Goal: Check status: Check status

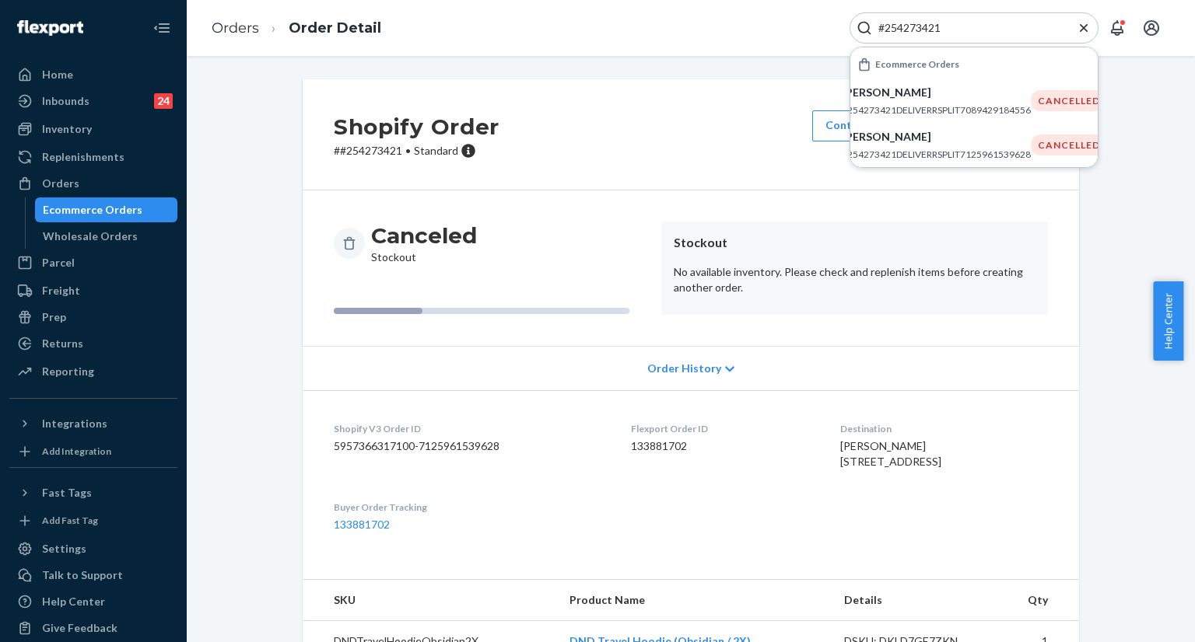
click at [978, 30] on input "#254273421" at bounding box center [967, 28] width 191 height 16
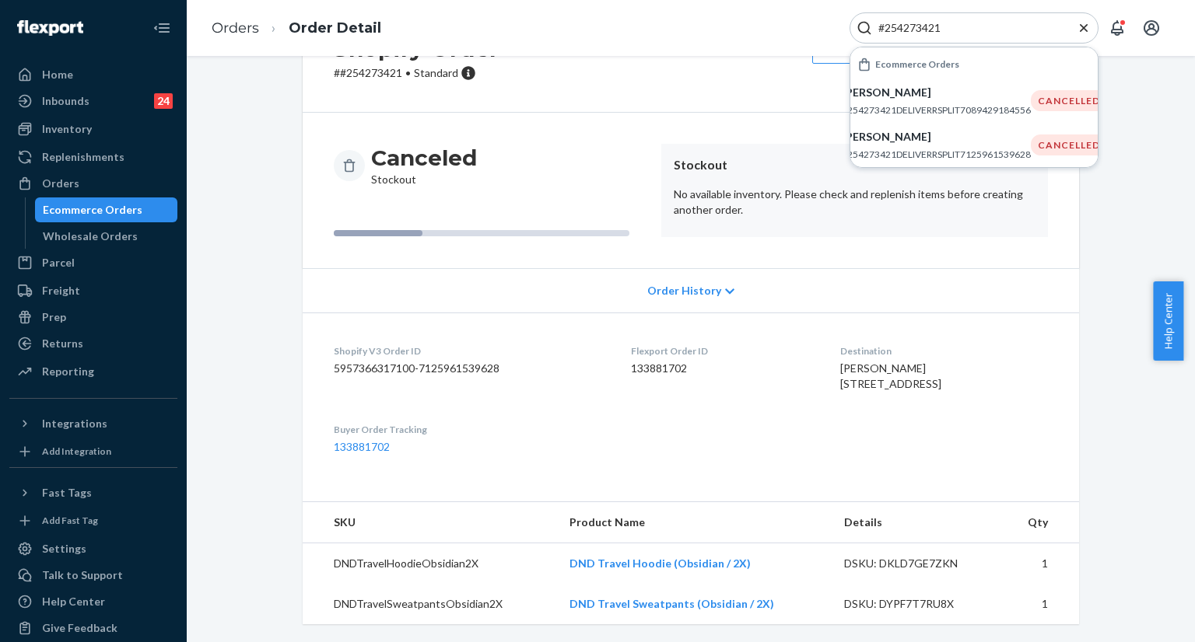
click at [978, 30] on input "#254273421" at bounding box center [967, 28] width 191 height 16
paste input "5242069"
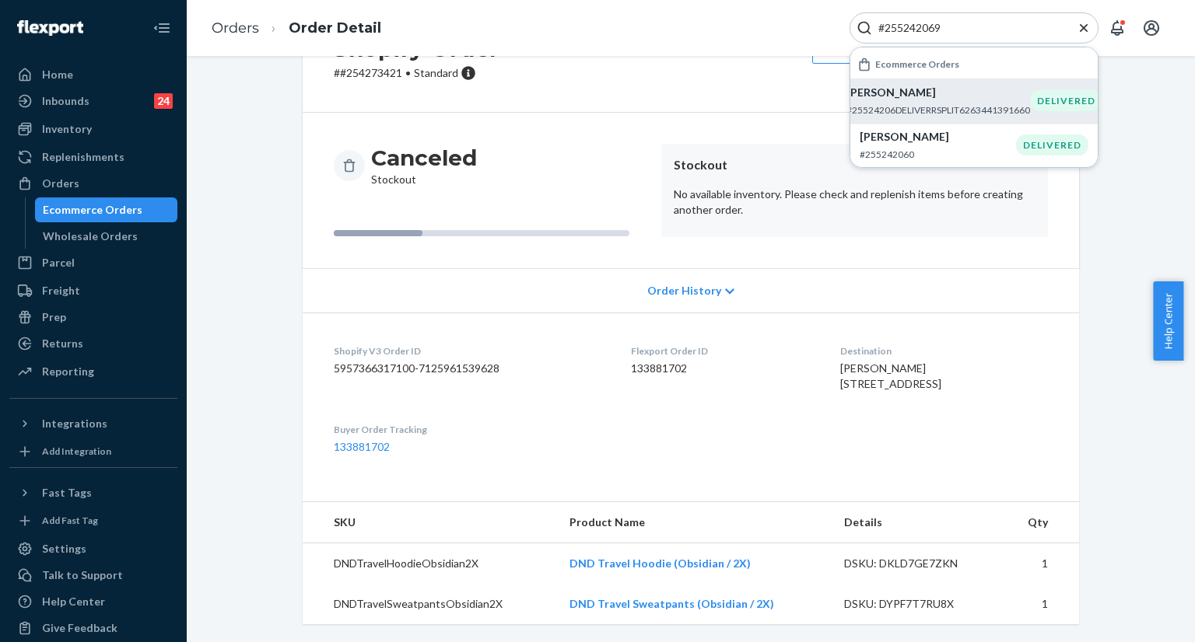
click at [901, 110] on p "#25524206DELIVERRSPLIT6263441391660" at bounding box center [938, 109] width 184 height 13
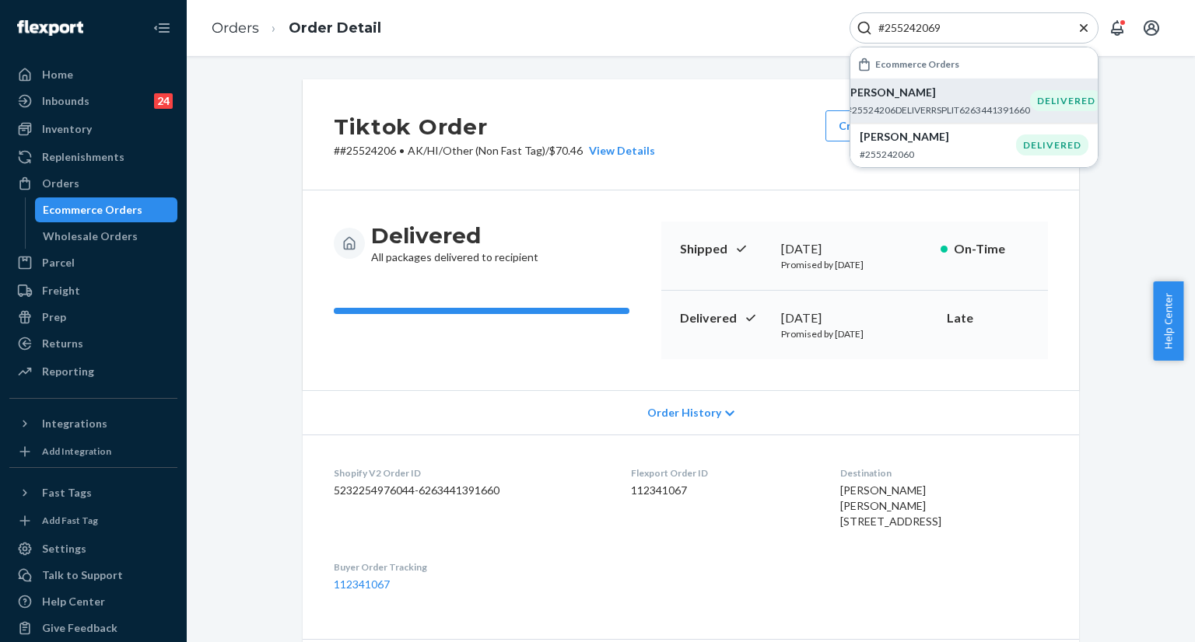
click at [964, 23] on input "#255242069" at bounding box center [967, 28] width 191 height 16
paste input "Complete"
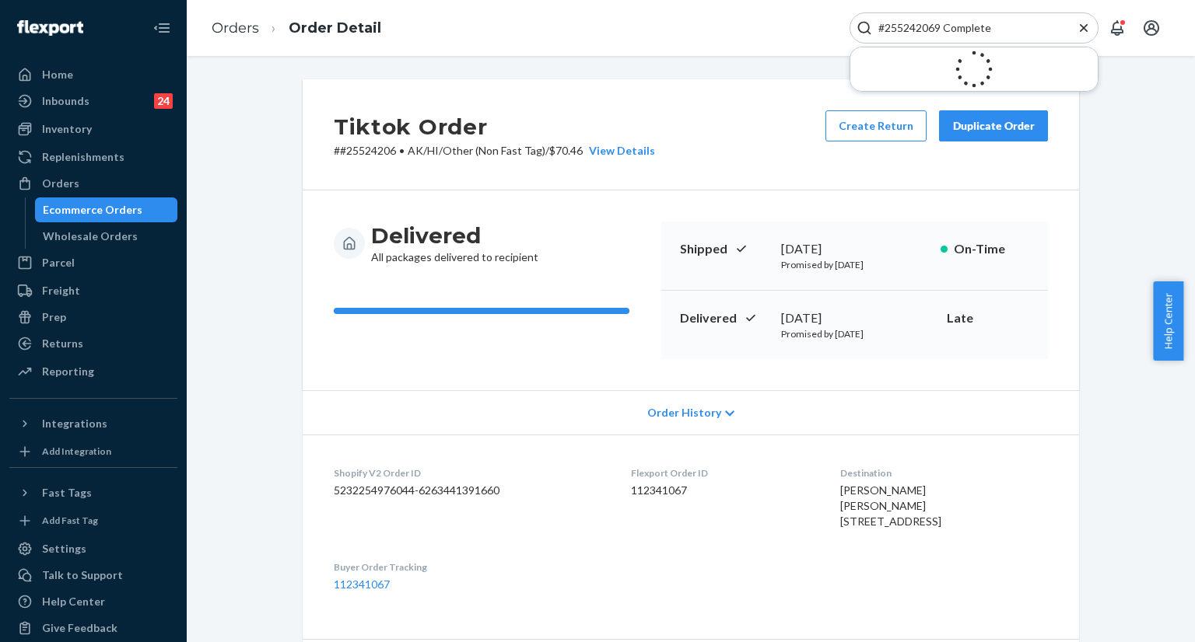
drag, startPoint x: 943, startPoint y: 26, endPoint x: 991, endPoint y: 27, distance: 48.2
click at [991, 27] on input "#255242069 Complete" at bounding box center [967, 28] width 191 height 16
type input "#255242069"
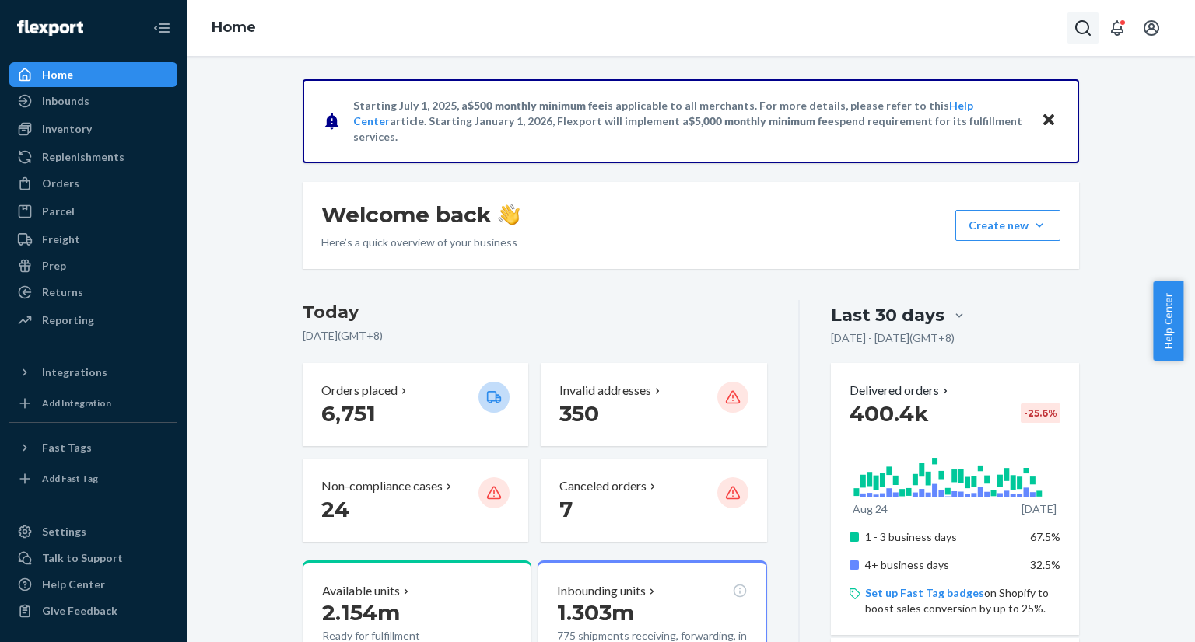
click at [1075, 35] on icon "Open Search Box" at bounding box center [1082, 28] width 19 height 19
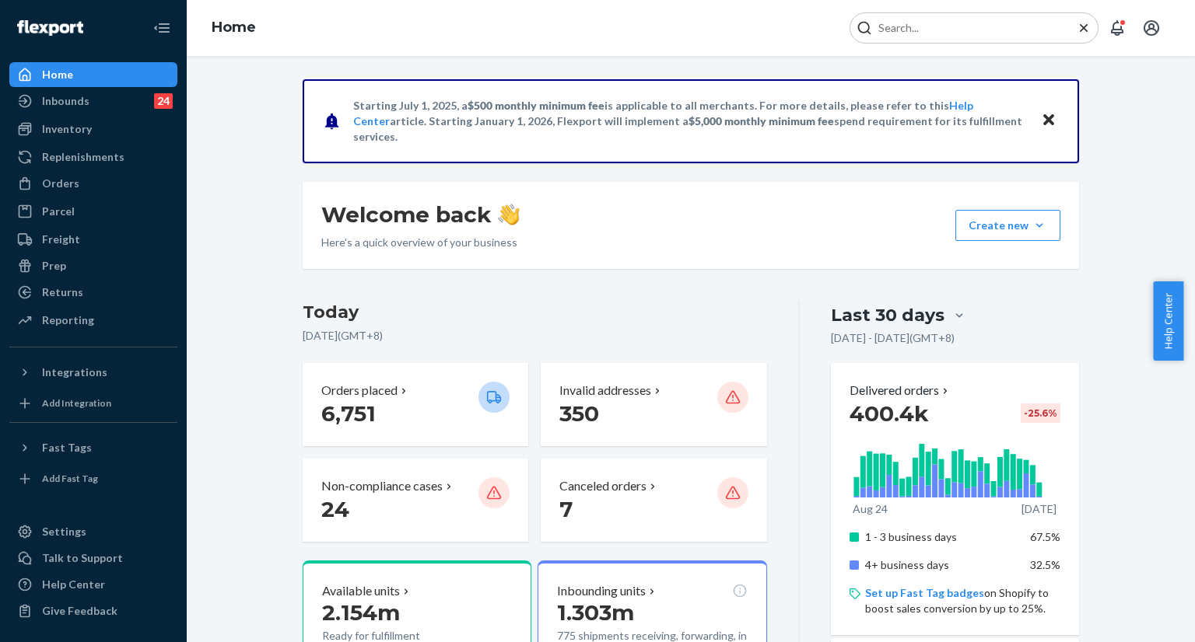
click at [934, 30] on input "Search Input" at bounding box center [967, 28] width 191 height 16
drag, startPoint x: 940, startPoint y: 30, endPoint x: 980, endPoint y: 28, distance: 40.5
click at [980, 28] on input "#255242069 Complete" at bounding box center [967, 28] width 191 height 16
click at [980, 28] on input "#255242069te" at bounding box center [967, 28] width 191 height 16
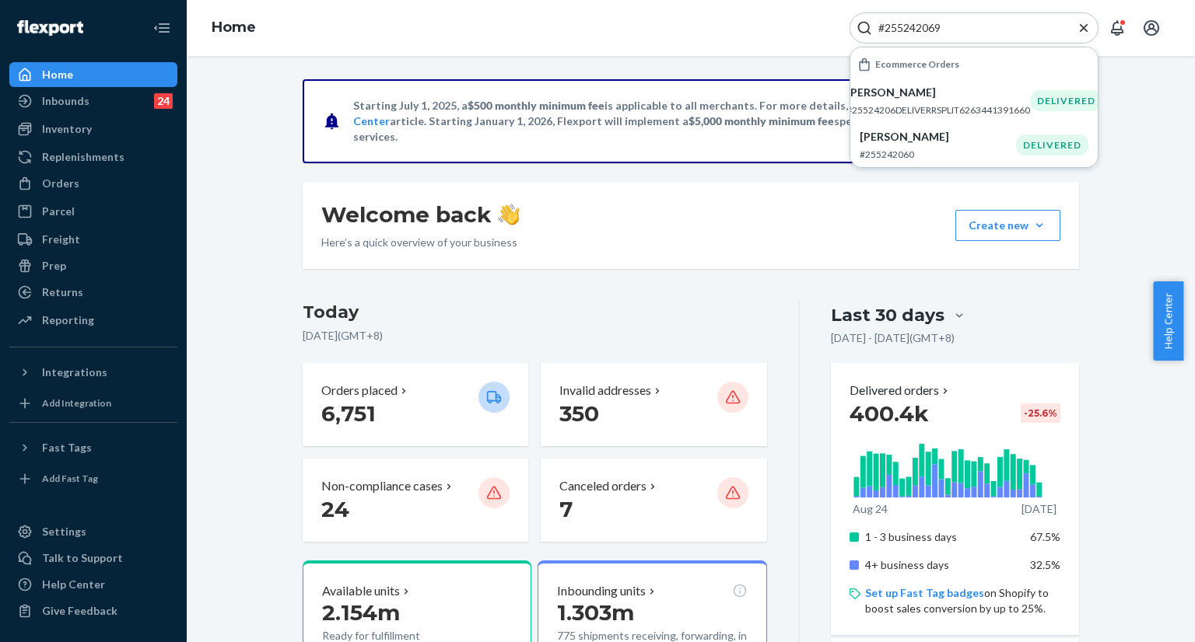
click at [1015, 29] on input "#255242069" at bounding box center [967, 28] width 191 height 16
paste input "13848"
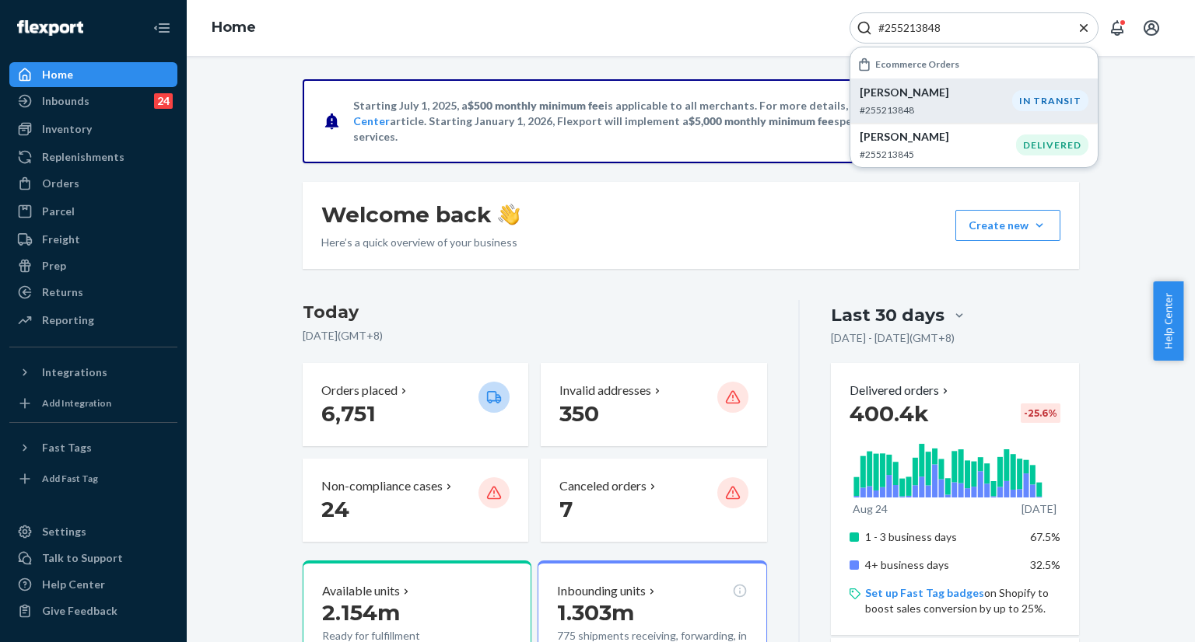
type input "#255213848"
click at [927, 97] on p "Britany Turner" at bounding box center [935, 93] width 152 height 16
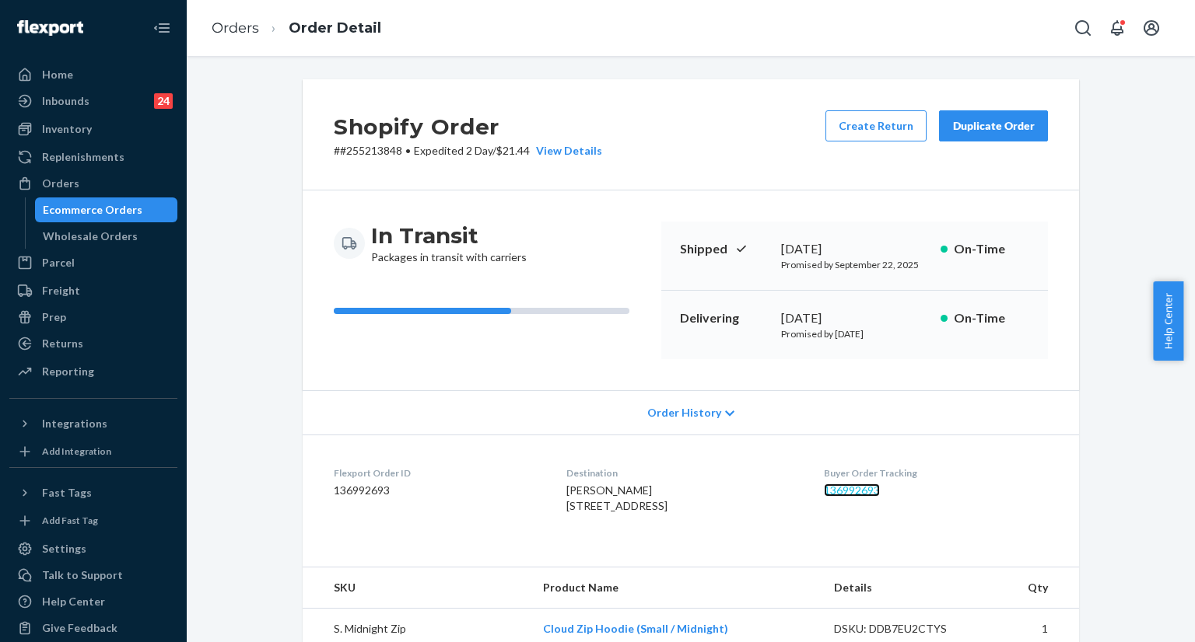
click at [841, 495] on link "136992693" at bounding box center [852, 490] width 56 height 13
click at [1090, 27] on button "Open Search Box" at bounding box center [1082, 27] width 31 height 31
click at [983, 16] on div at bounding box center [973, 27] width 249 height 31
click at [971, 26] on input "Search Input" at bounding box center [967, 28] width 191 height 16
paste input "255288149"
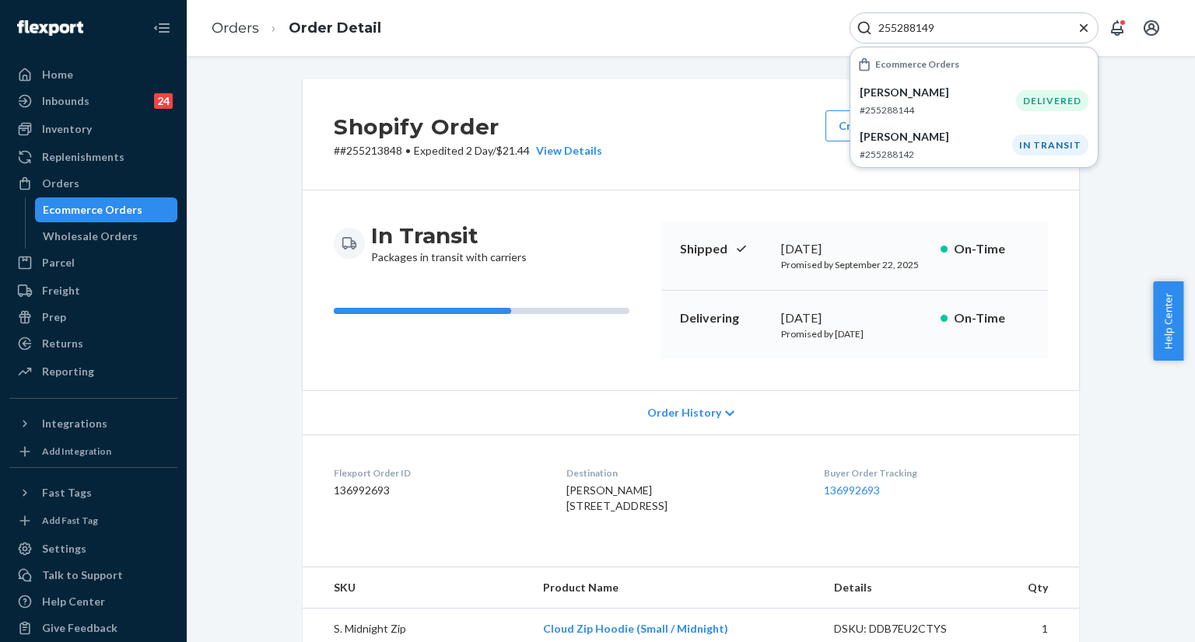
click at [970, 33] on input "255288149" at bounding box center [967, 28] width 191 height 16
click at [987, 38] on div "255288149" at bounding box center [973, 27] width 249 height 31
click at [974, 23] on input "255288149" at bounding box center [967, 28] width 191 height 16
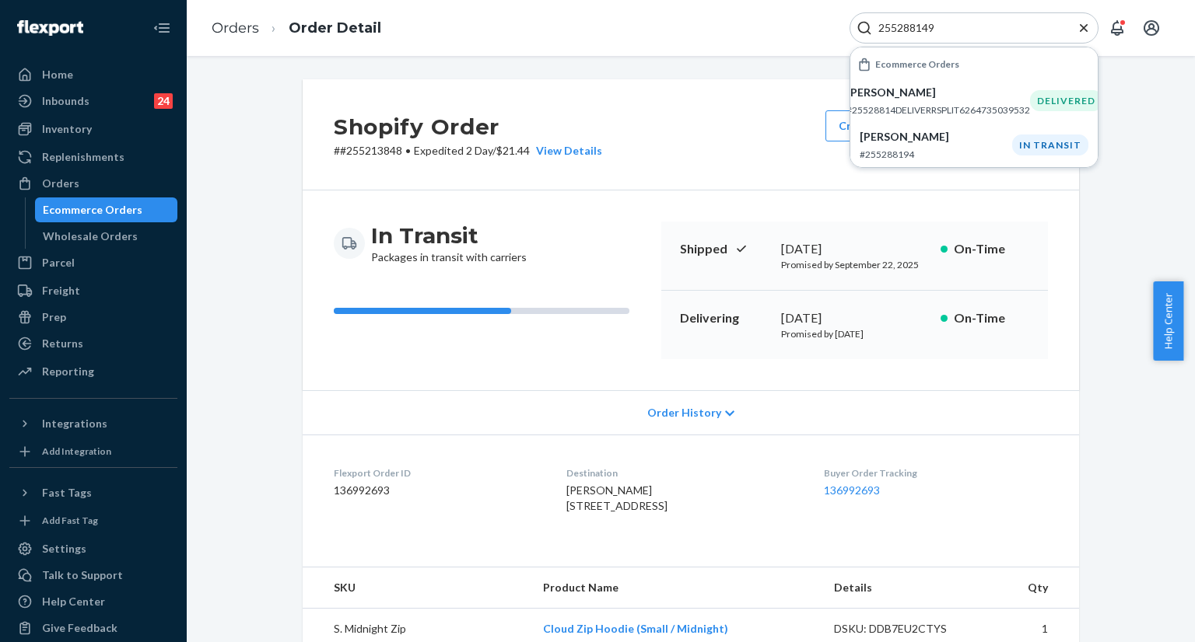
paste input "#254903834"
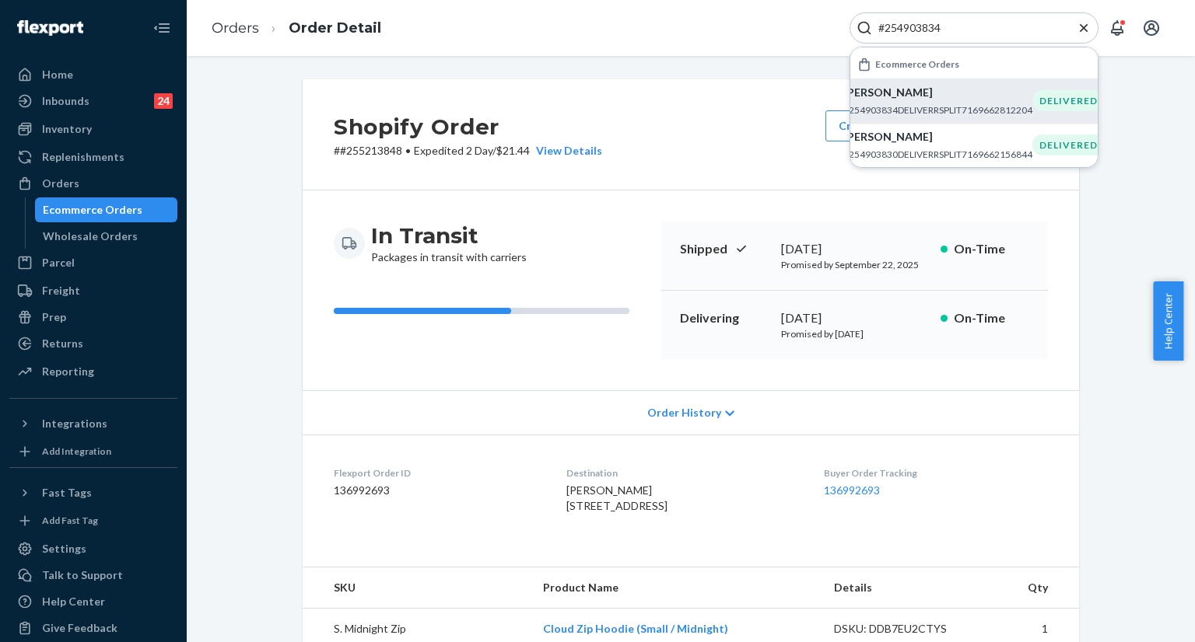
type input "#254903834"
click at [896, 99] on p "Linda McGan" at bounding box center [937, 93] width 189 height 16
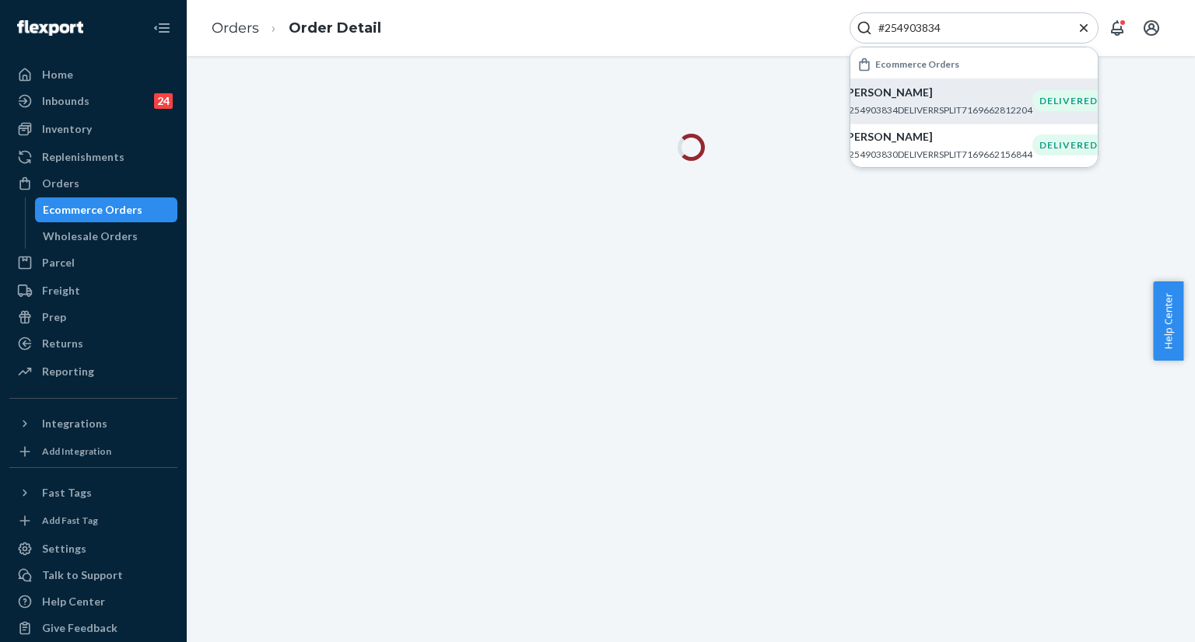
click at [1086, 24] on icon "Close Search" at bounding box center [1084, 28] width 16 height 16
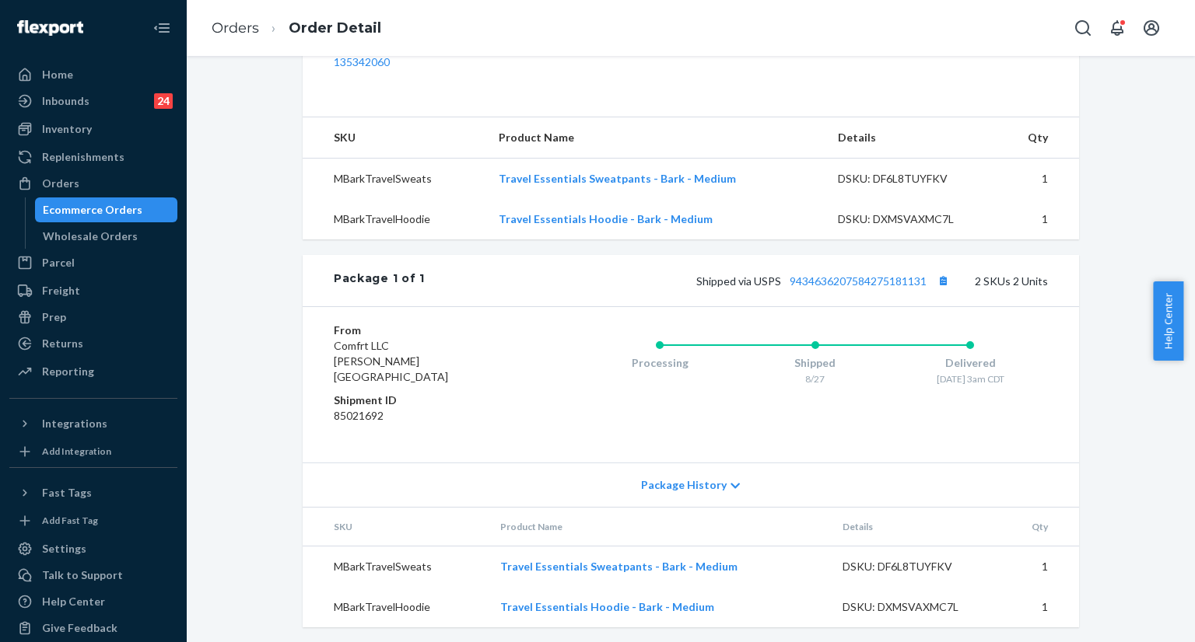
scroll to position [526, 0]
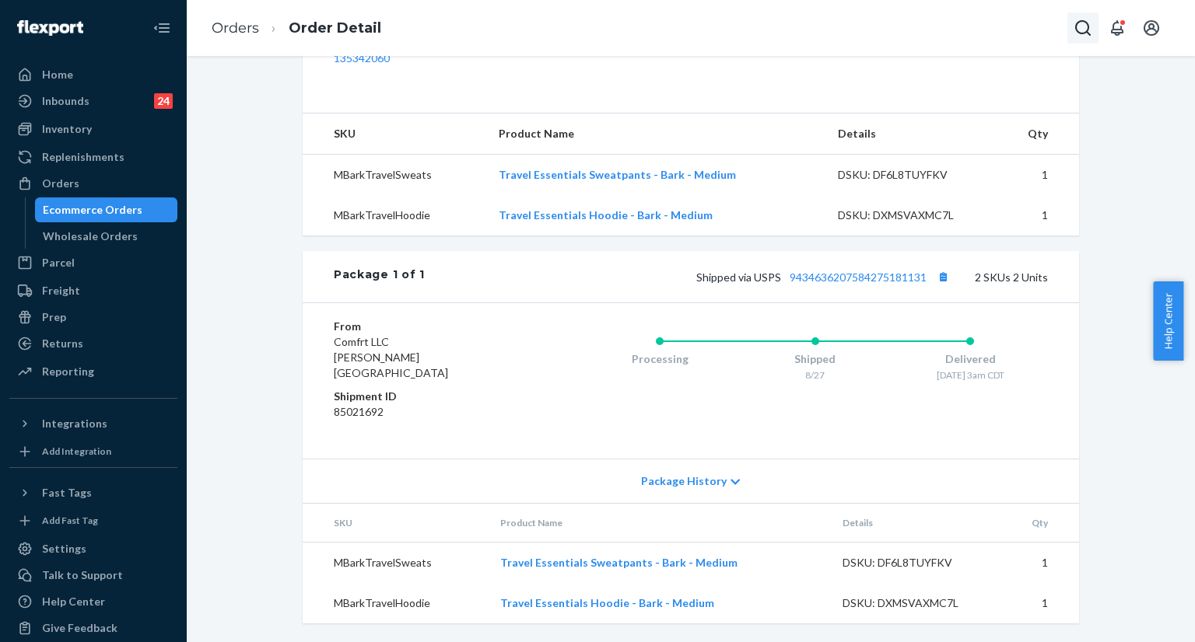
click at [1084, 33] on icon "Open Search Box" at bounding box center [1083, 28] width 16 height 16
click at [1020, 27] on input "Search Input" at bounding box center [967, 28] width 191 height 16
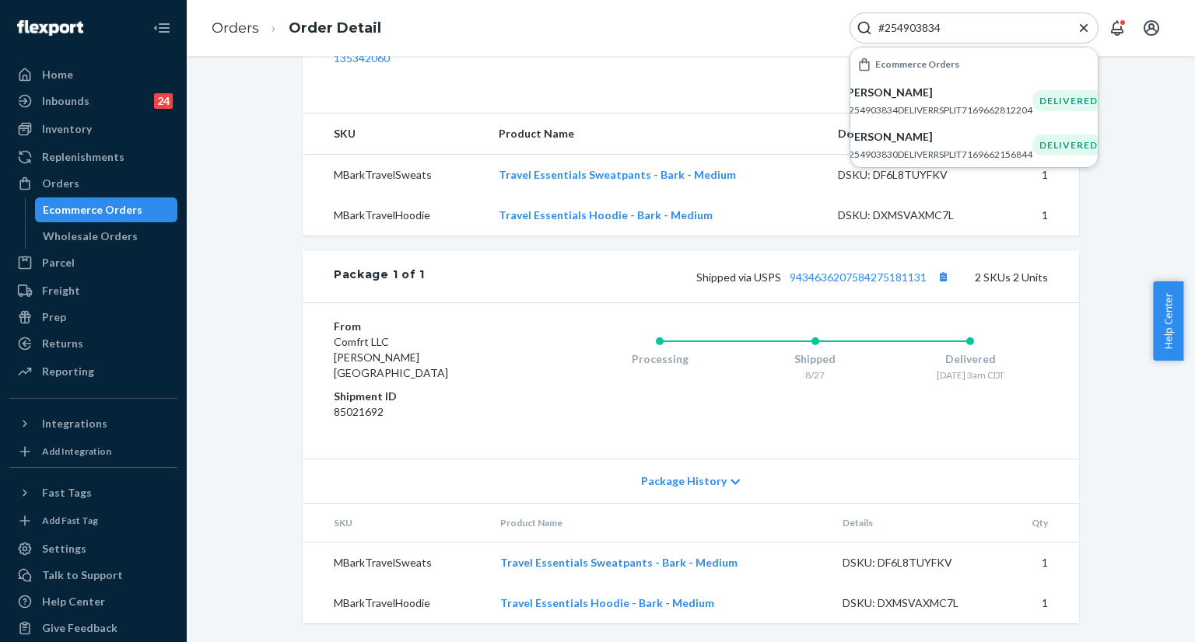
click at [961, 33] on input "#254903834" at bounding box center [967, 28] width 191 height 16
paste input "255149481"
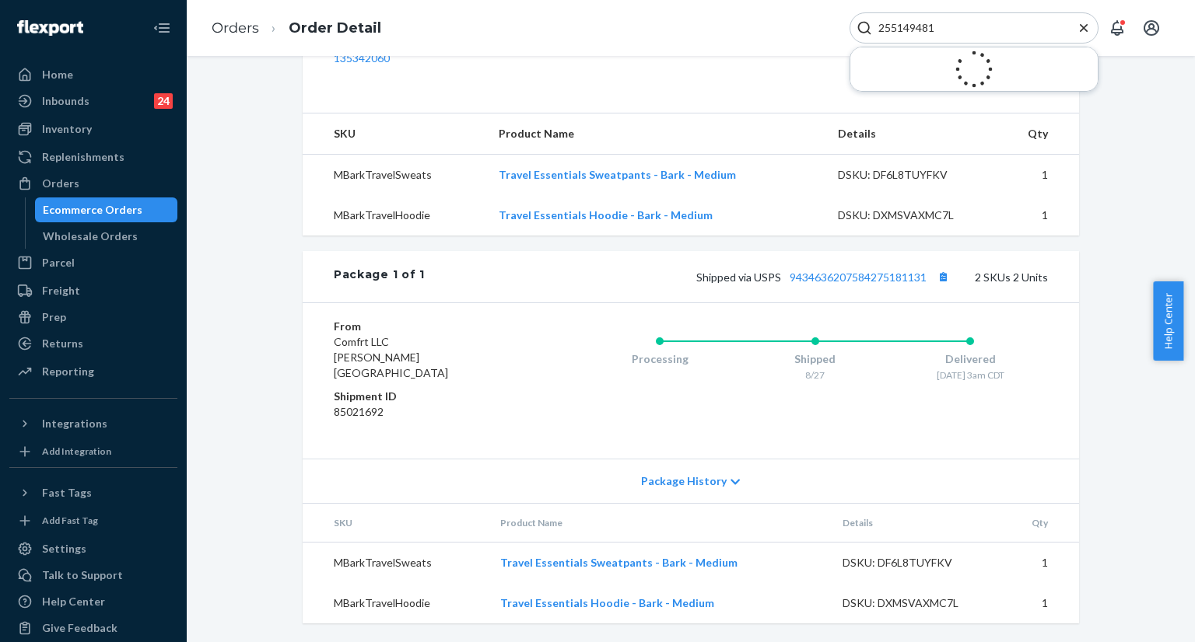
type input "255149481"
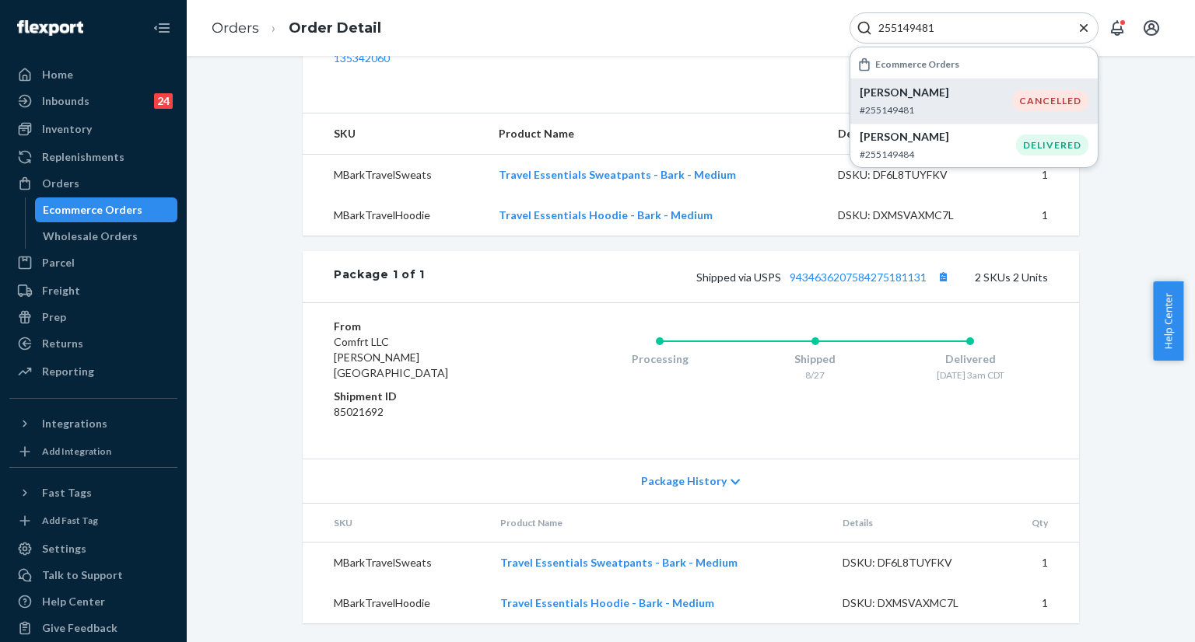
click at [883, 97] on p "Amanda Shenk" at bounding box center [935, 93] width 152 height 16
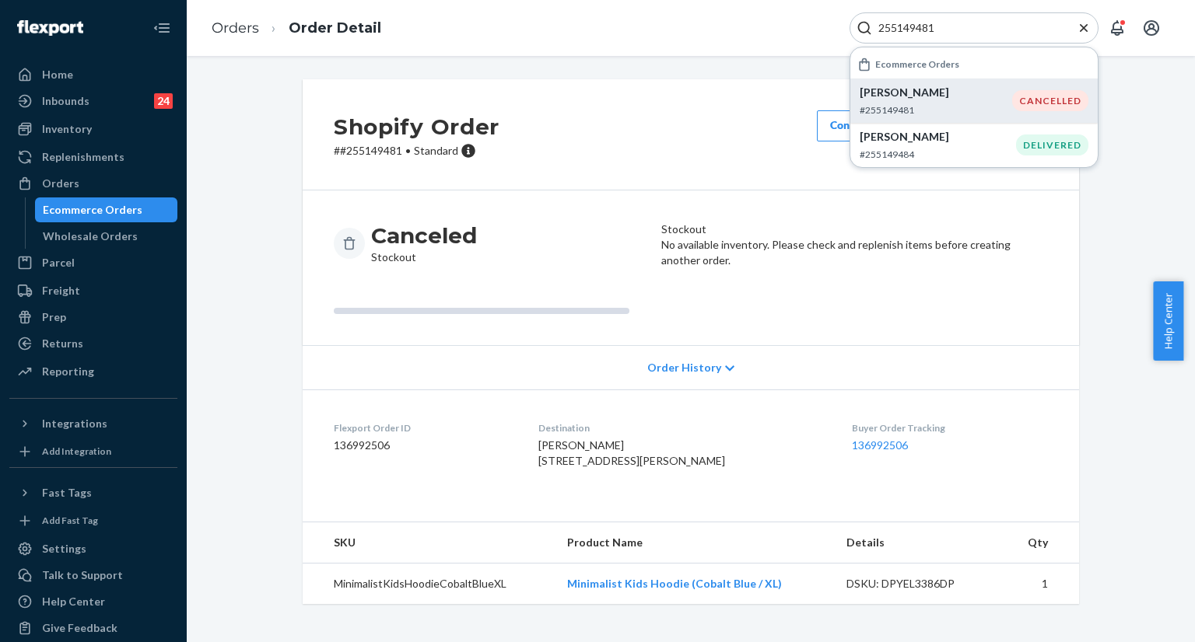
click at [1088, 23] on icon "Close Search" at bounding box center [1084, 28] width 16 height 16
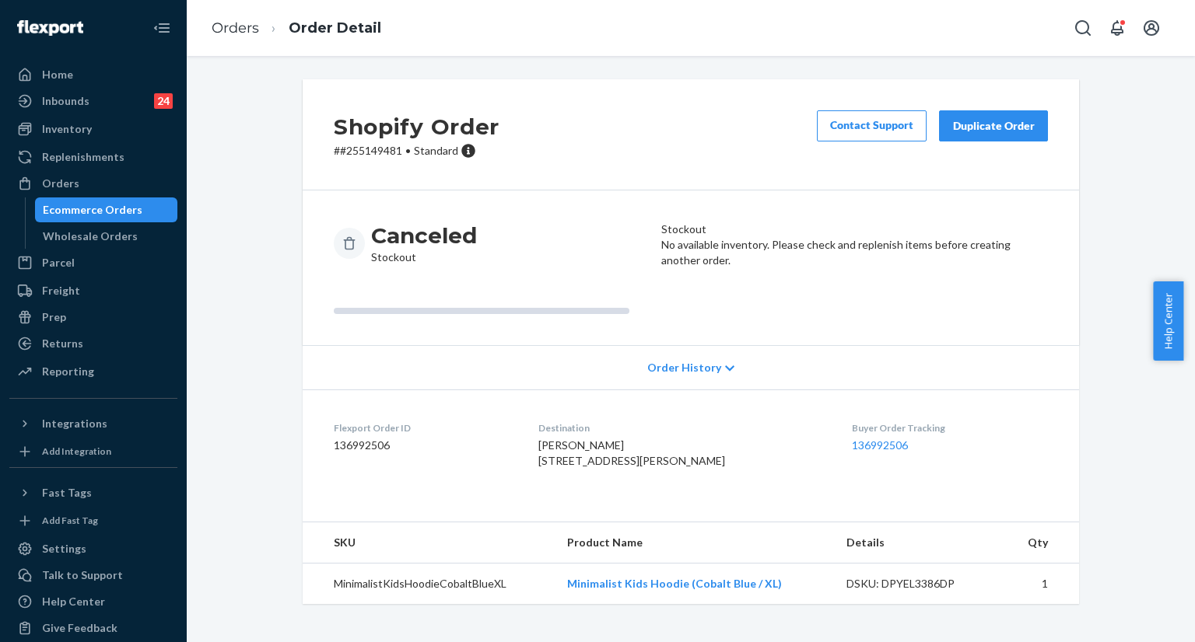
scroll to position [12, 0]
click at [335, 143] on p "# #255149481 • Standard" at bounding box center [417, 151] width 166 height 16
copy p "#255149481"
drag, startPoint x: 335, startPoint y: 140, endPoint x: 383, endPoint y: 143, distance: 48.3
click at [383, 143] on p "# #255149481 • Standard" at bounding box center [417, 151] width 166 height 16
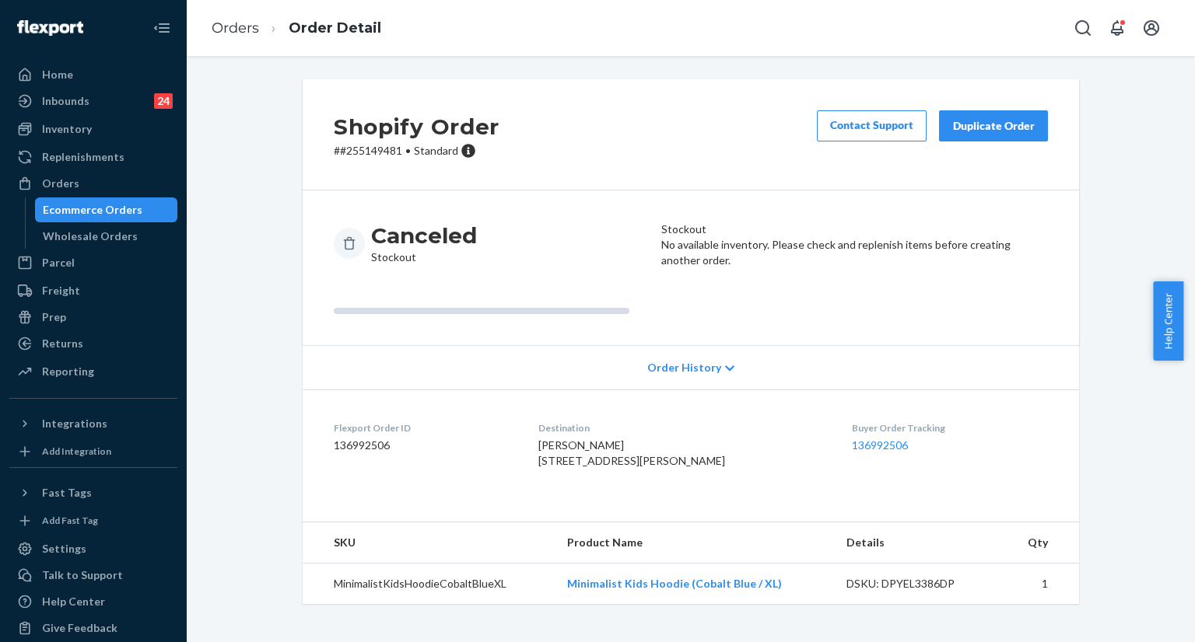
click at [822, 38] on div "Orders Order Detail" at bounding box center [691, 28] width 1008 height 56
